Goal: Task Accomplishment & Management: Manage account settings

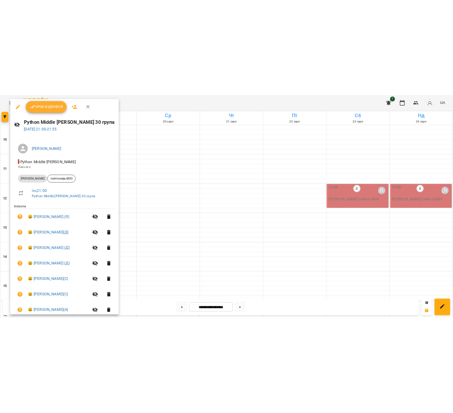
scroll to position [330, 0]
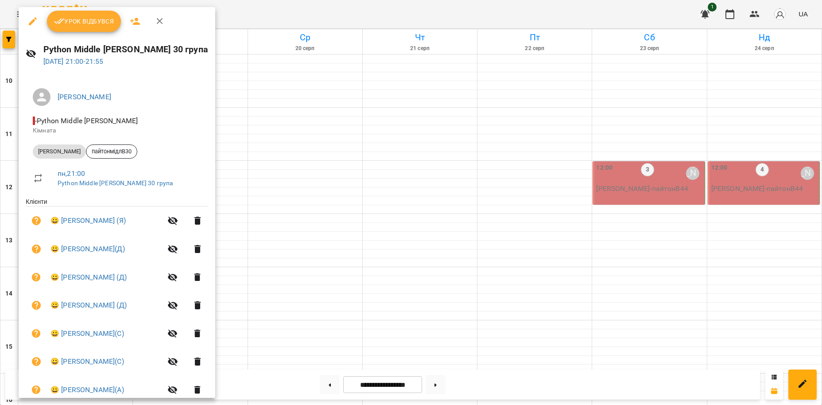
click at [261, 16] on div at bounding box center [411, 202] width 822 height 405
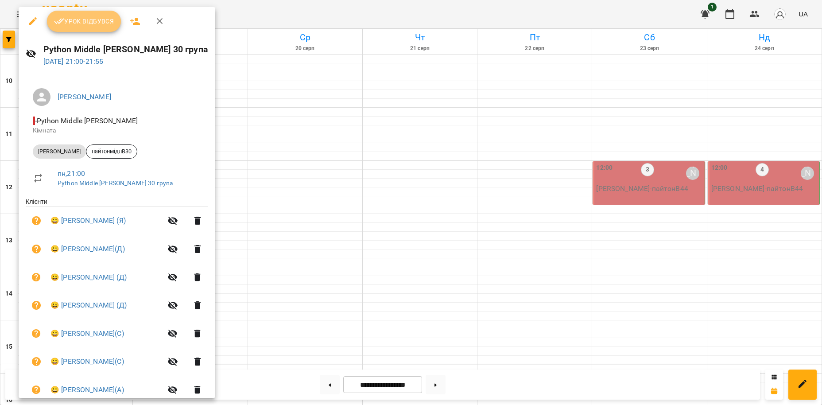
click at [85, 22] on span "Урок відбувся" at bounding box center [84, 21] width 60 height 11
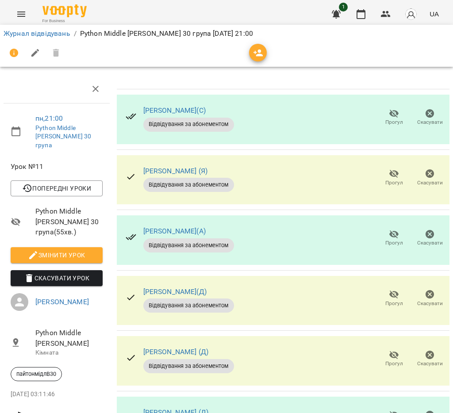
scroll to position [110, 0]
click at [397, 290] on icon "button" at bounding box center [394, 295] width 11 height 11
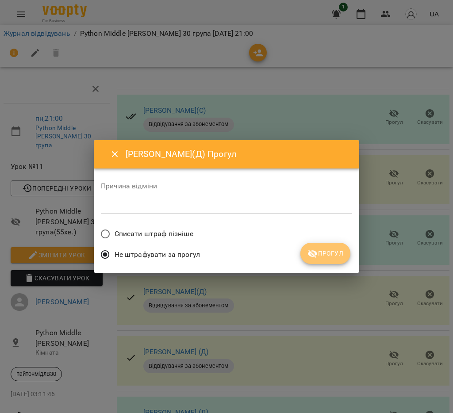
click at [332, 254] on span "Прогул" at bounding box center [326, 253] width 36 height 11
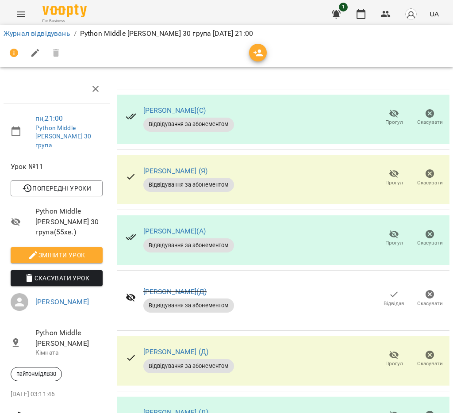
click at [389, 404] on span "Прогул" at bounding box center [394, 419] width 25 height 18
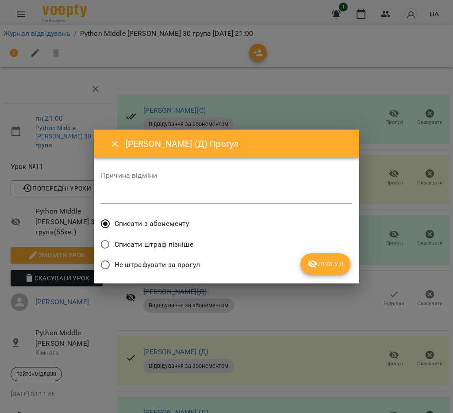
click at [321, 262] on span "Прогул" at bounding box center [326, 264] width 36 height 11
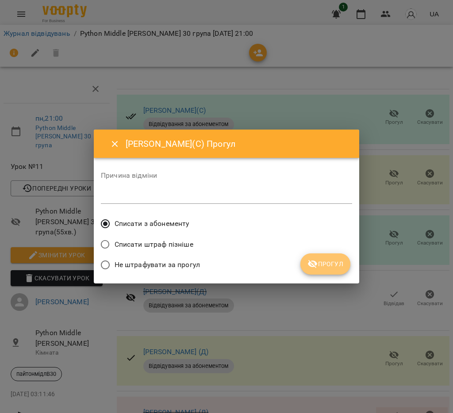
click at [338, 267] on span "Прогул" at bounding box center [326, 264] width 36 height 11
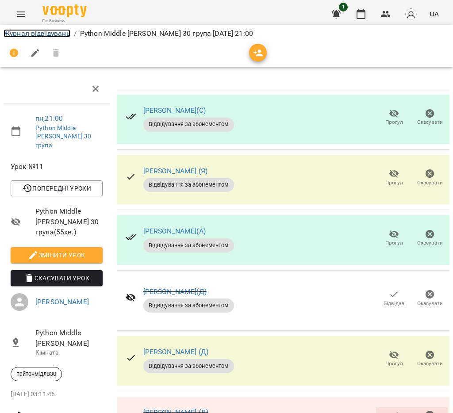
click at [51, 31] on link "Журнал відвідувань" at bounding box center [37, 33] width 67 height 8
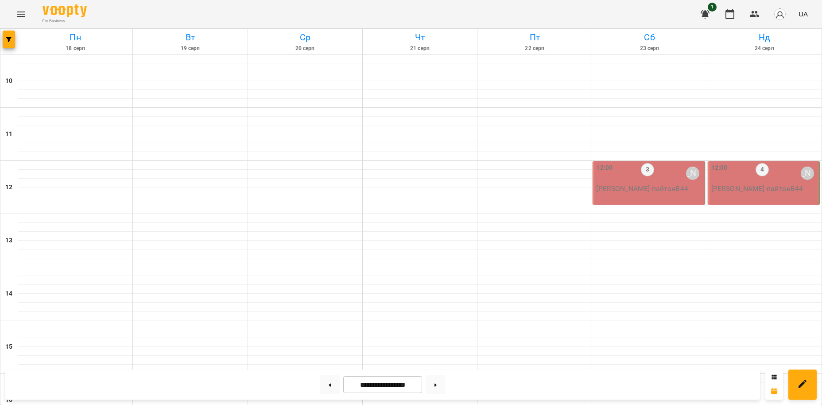
scroll to position [330, 0]
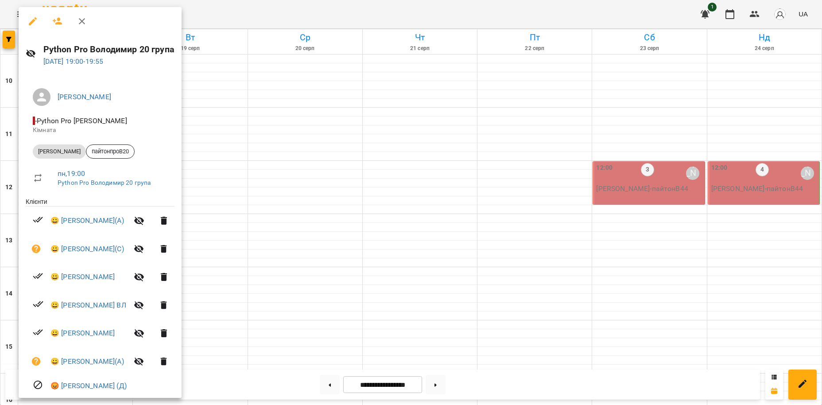
click at [248, 16] on div at bounding box center [411, 202] width 822 height 405
